Goal: Information Seeking & Learning: Learn about a topic

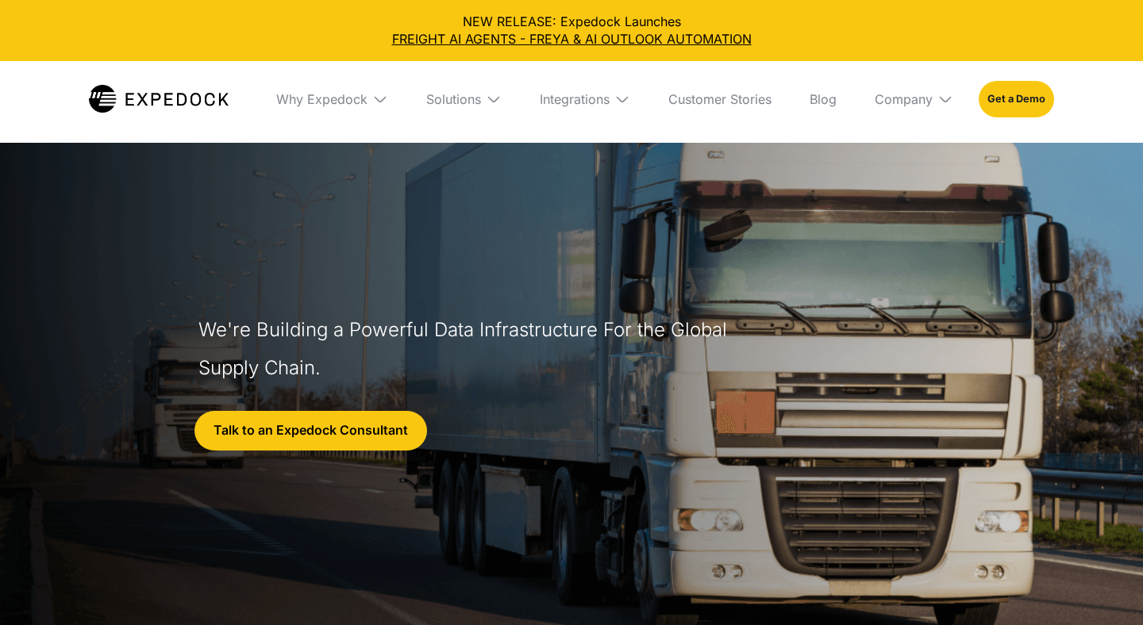
select select
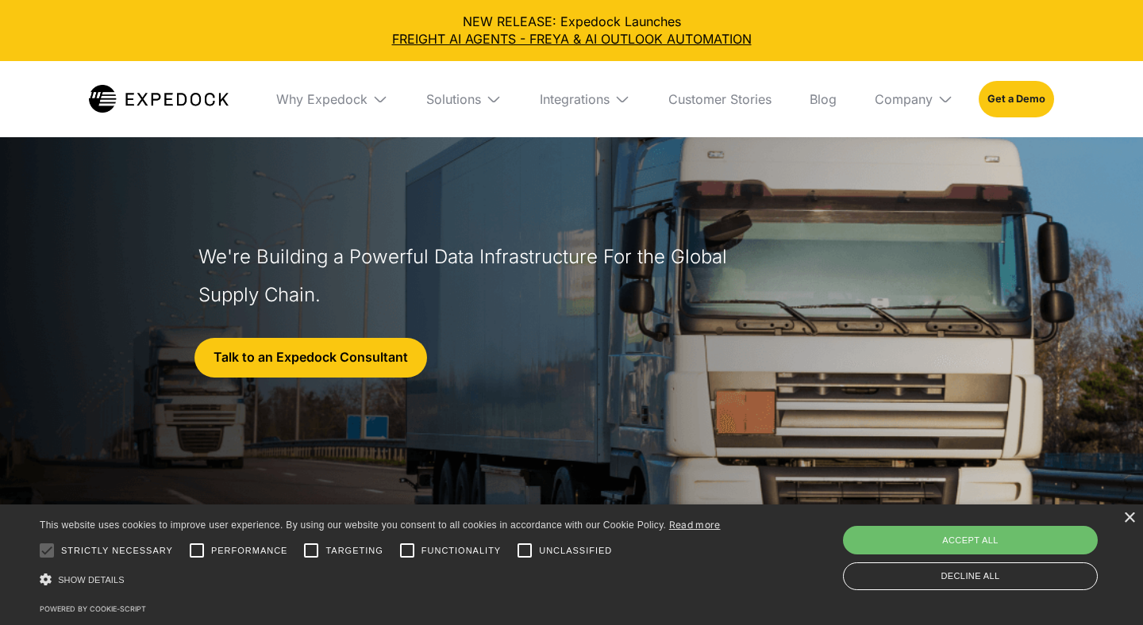
scroll to position [98, 0]
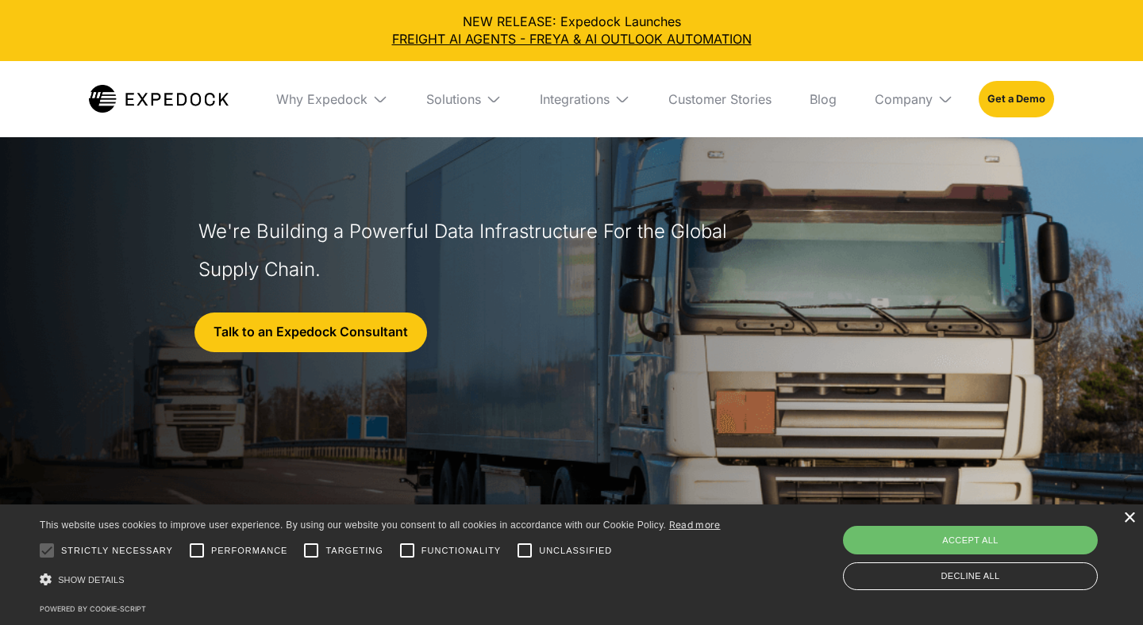
click at [1130, 521] on div "×" at bounding box center [1129, 519] width 12 height 12
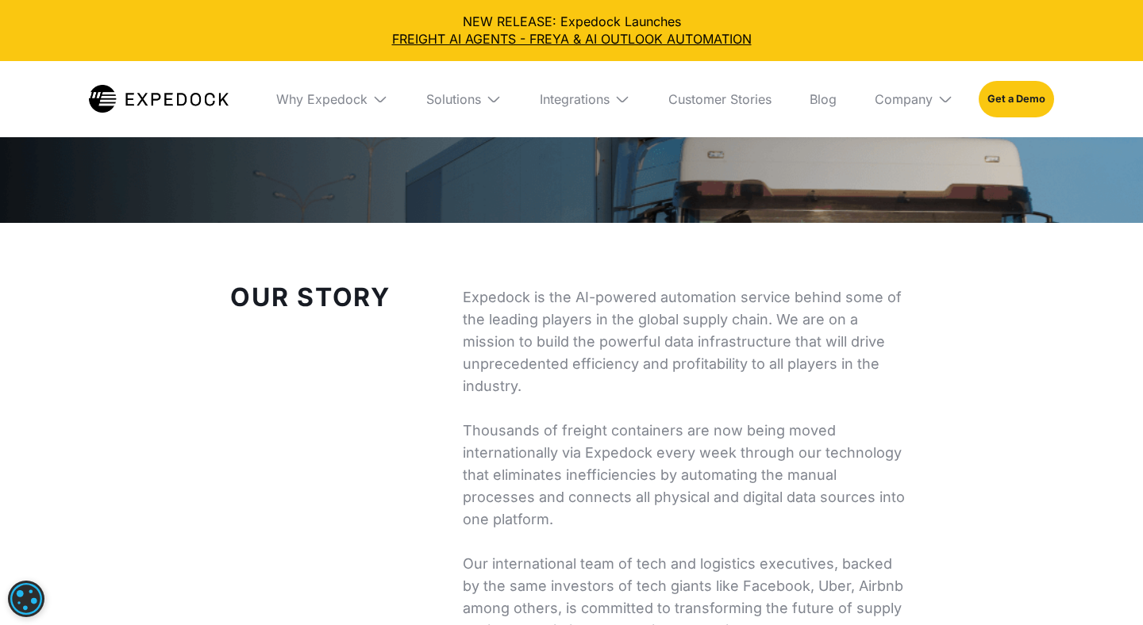
scroll to position [0, 0]
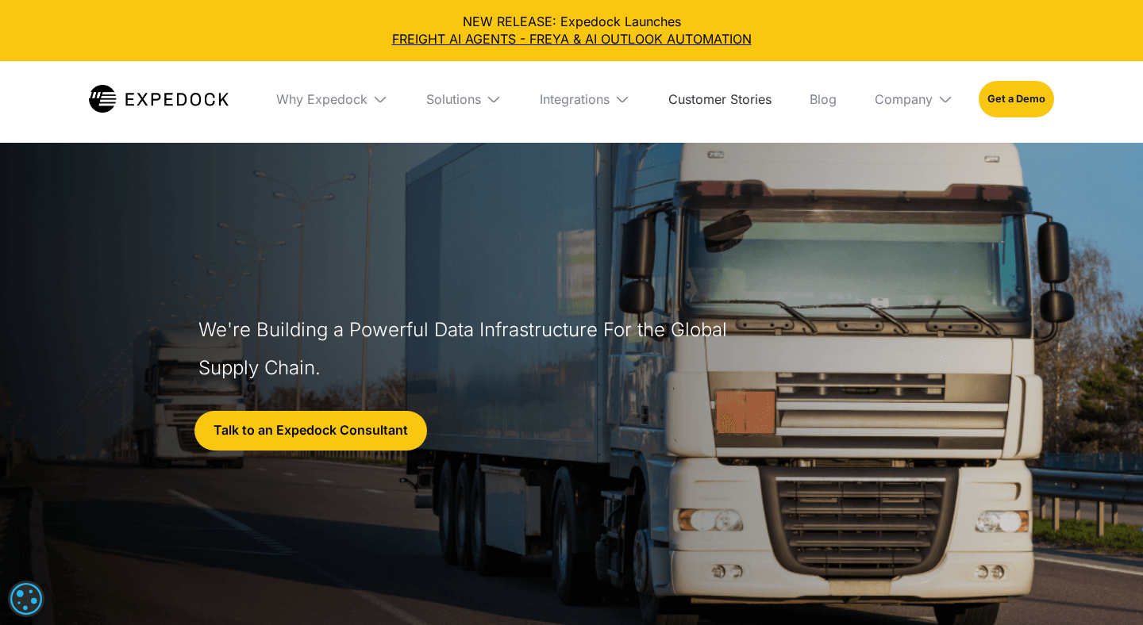
click at [736, 102] on link "Customer Stories" at bounding box center [719, 99] width 129 height 76
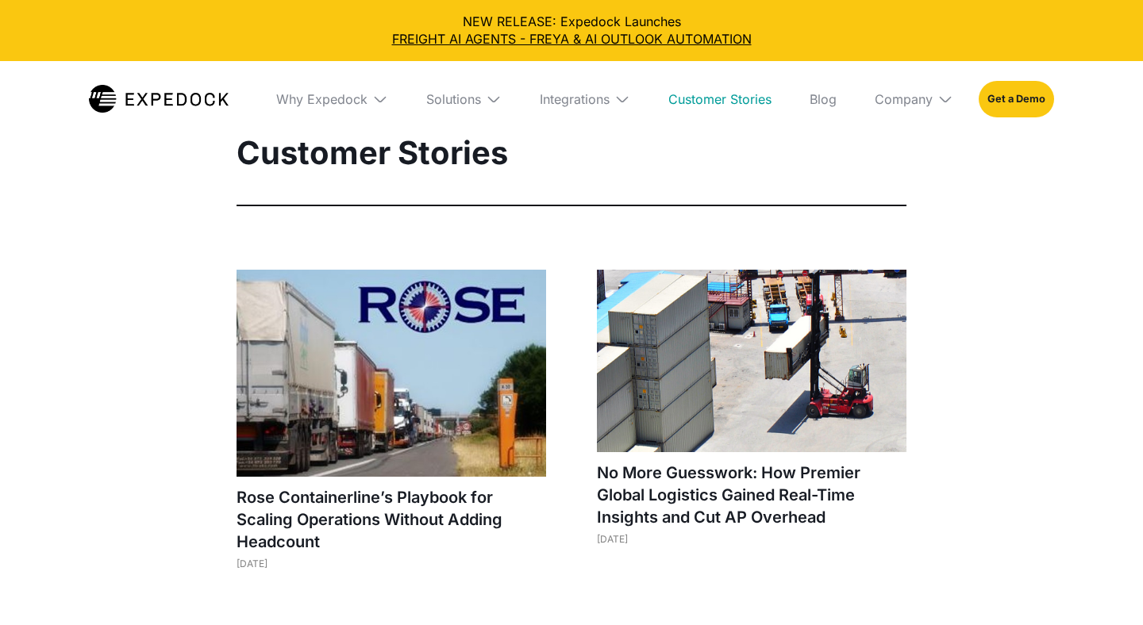
select select
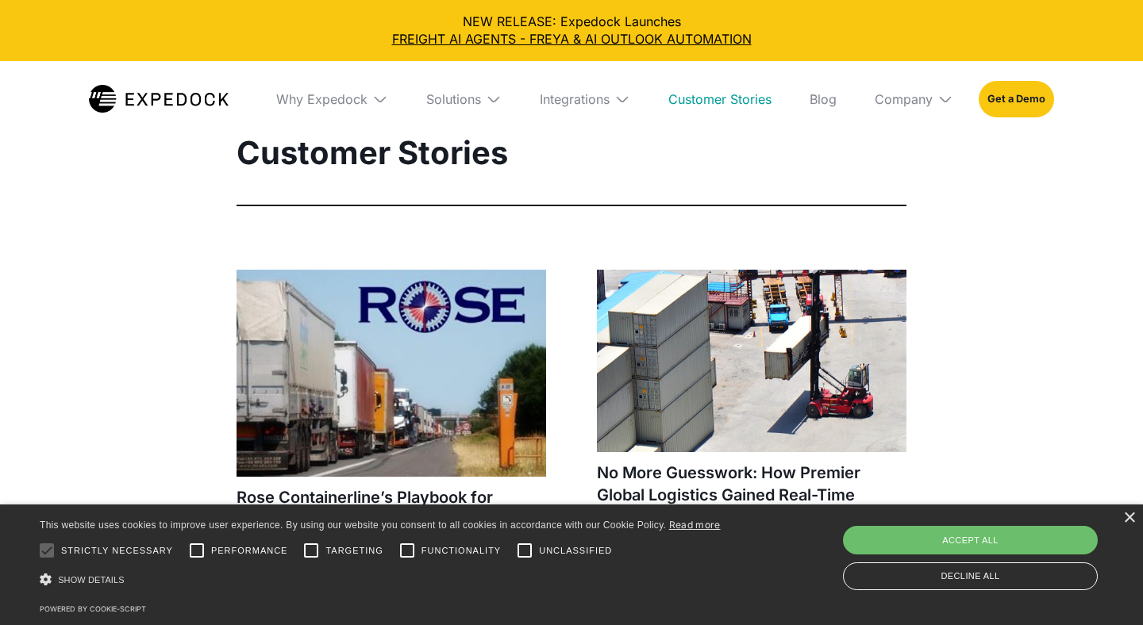
click at [736, 99] on link "Customer Stories" at bounding box center [719, 99] width 129 height 76
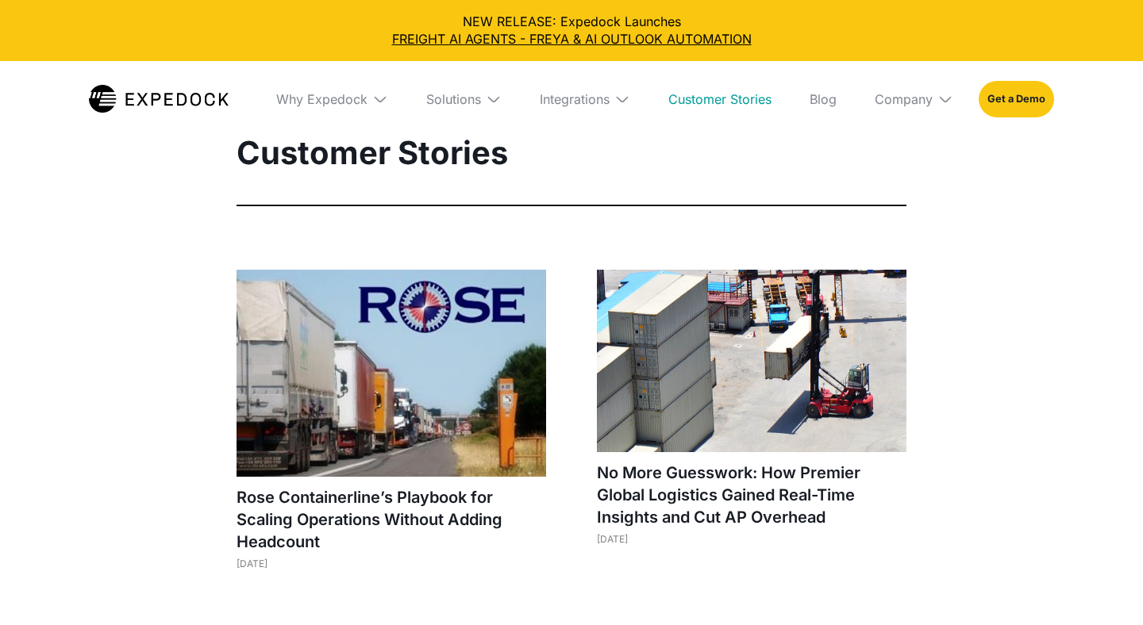
select select
click at [824, 98] on link "Blog" at bounding box center [823, 99] width 52 height 76
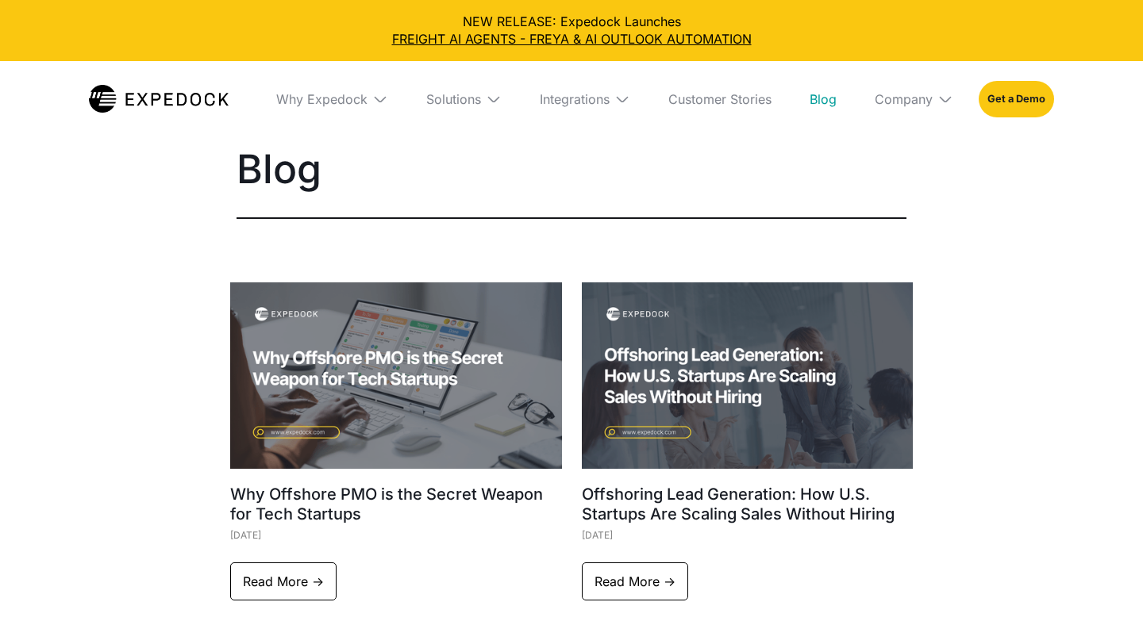
select select
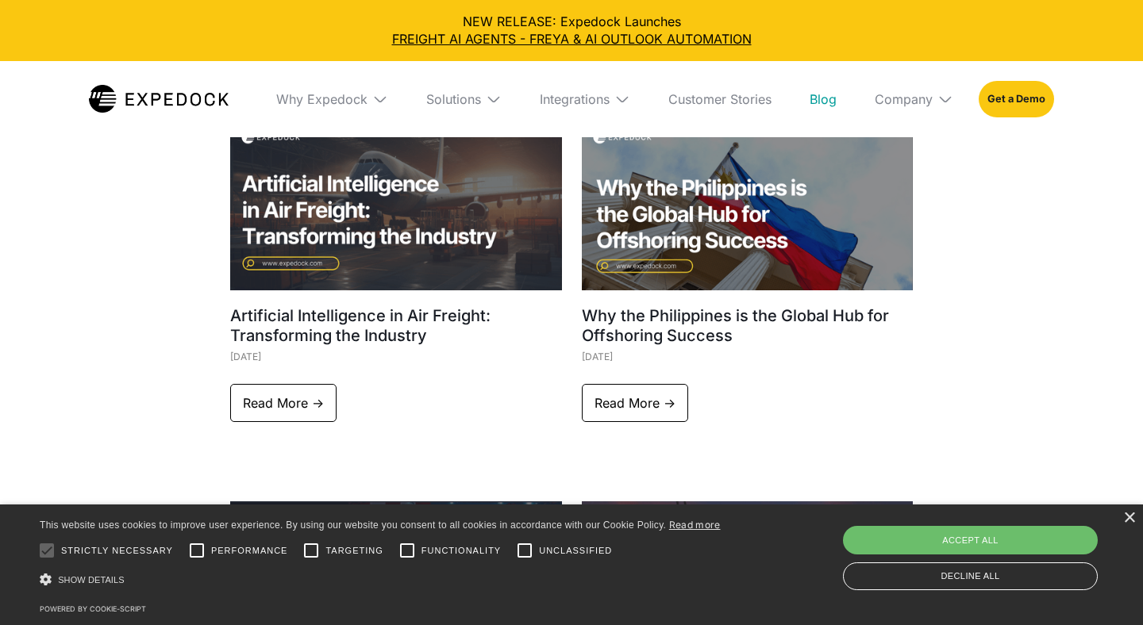
scroll to position [4219, 0]
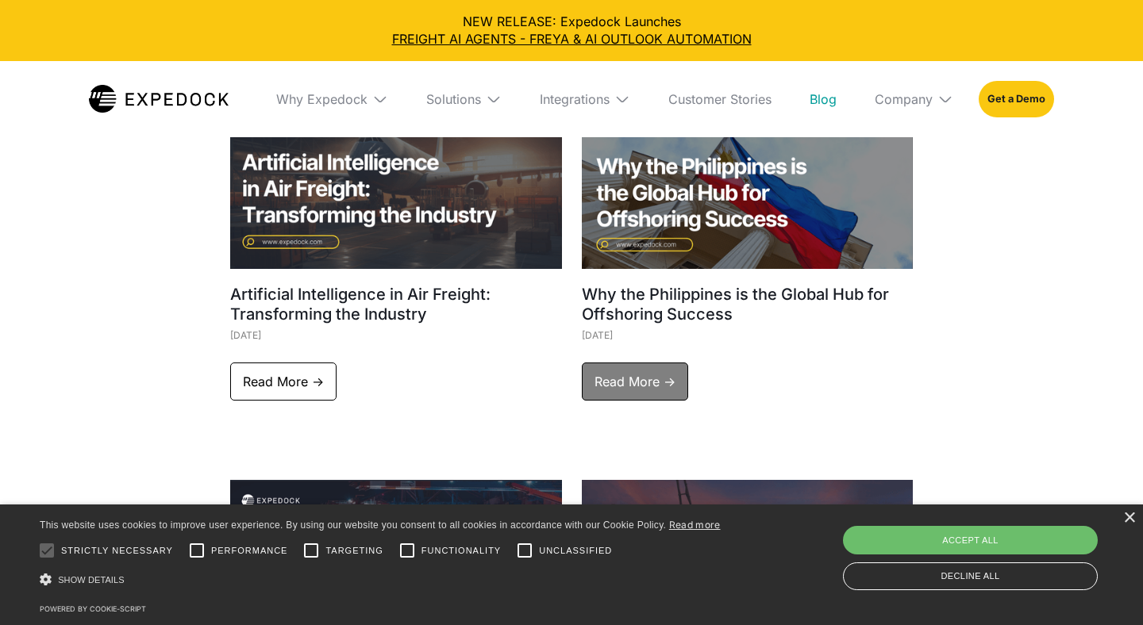
click at [645, 389] on link "Read More ->" at bounding box center [635, 382] width 106 height 38
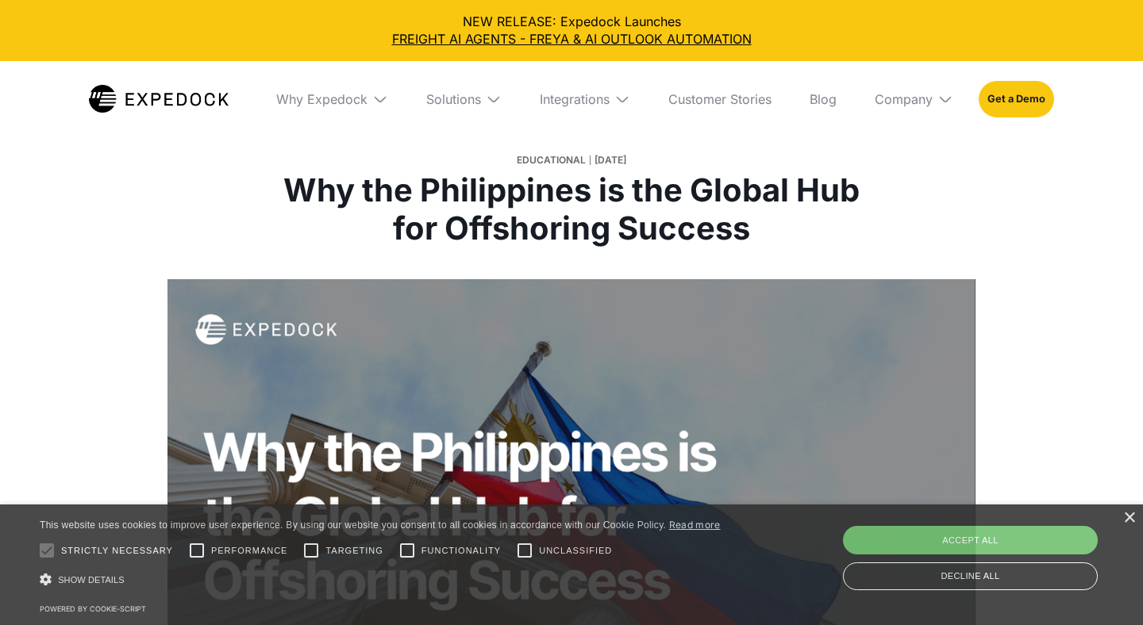
select select
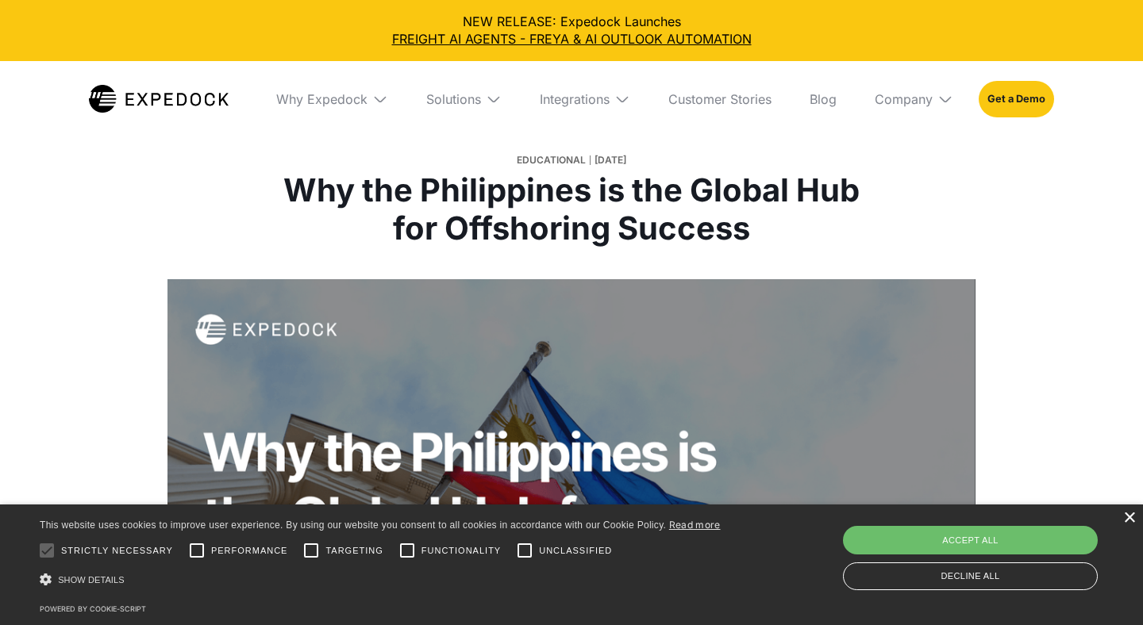
click at [1132, 521] on div "×" at bounding box center [1129, 519] width 12 height 12
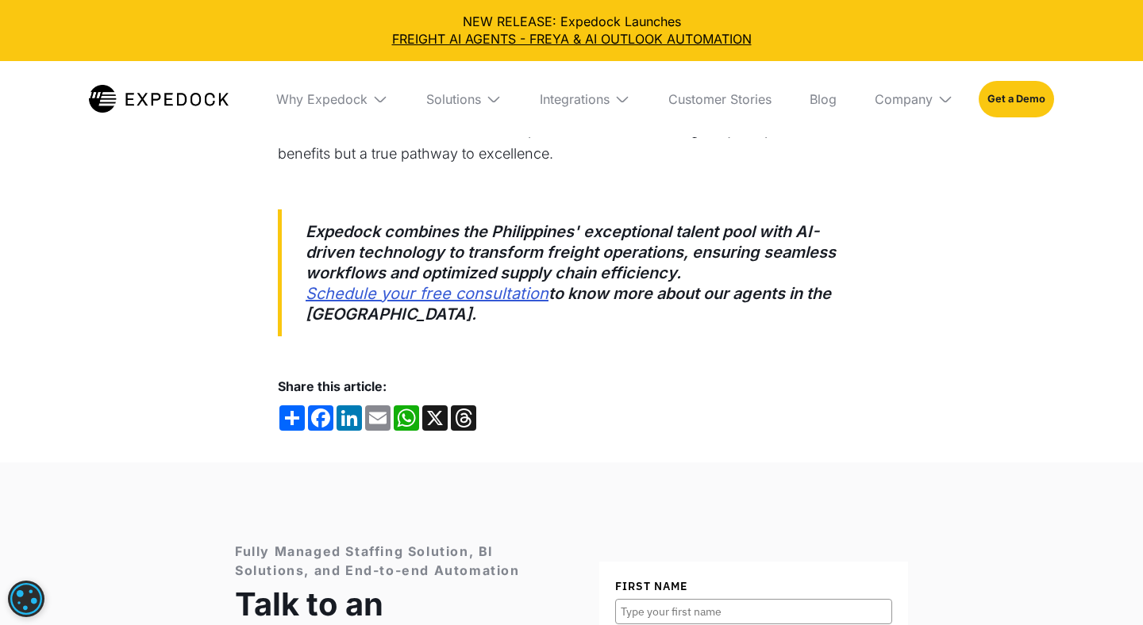
scroll to position [2155, 0]
